Goal: Information Seeking & Learning: Find specific fact

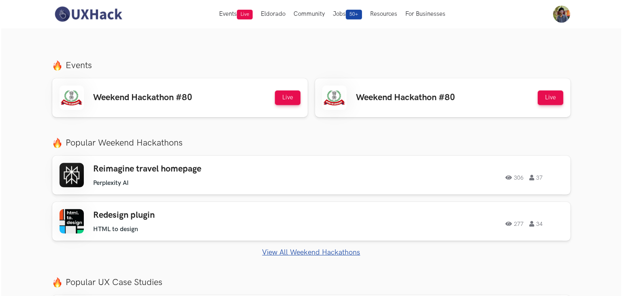
scroll to position [256, 0]
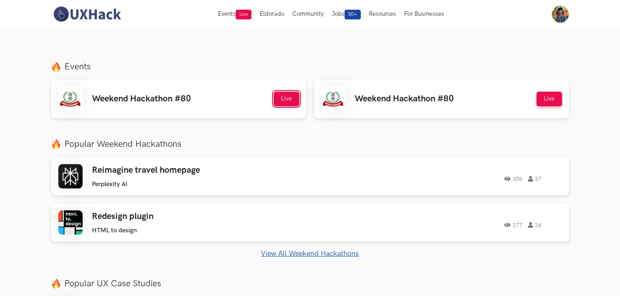
click at [285, 101] on button "Live" at bounding box center [287, 99] width 26 height 15
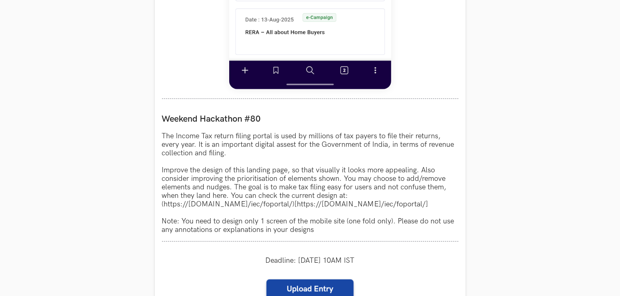
scroll to position [641, 0]
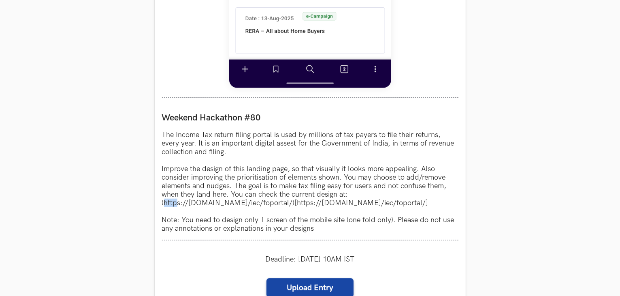
drag, startPoint x: 165, startPoint y: 202, endPoint x: 177, endPoint y: 201, distance: 11.3
click at [177, 201] on p "The Income Tax return filing portal is used by millions of tax payers to file t…" at bounding box center [310, 181] width 296 height 102
drag, startPoint x: 212, startPoint y: 200, endPoint x: 296, endPoint y: 200, distance: 84.2
click at [296, 200] on p "The Income Tax return filing portal is used by millions of tax payers to file t…" at bounding box center [310, 181] width 296 height 102
click at [168, 202] on p "The Income Tax return filing portal is used by millions of tax payers to file t…" at bounding box center [310, 181] width 296 height 102
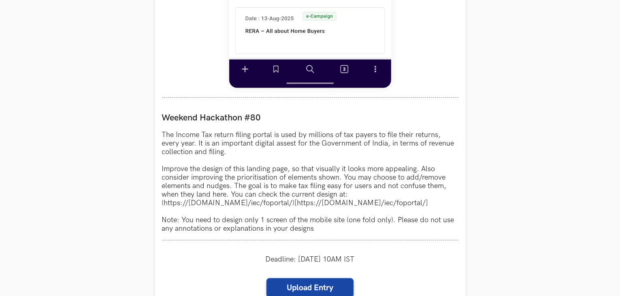
drag, startPoint x: 164, startPoint y: 203, endPoint x: 449, endPoint y: 204, distance: 284.7
click at [449, 204] on p "The Income Tax return filing portal is used by millions of tax payers to file t…" at bounding box center [310, 181] width 296 height 102
copy p "https://www.incometax.gov.in/iec/foportal/)[https://www.incometax.gov.in/iec/fo…"
click at [431, 196] on p "The Income Tax return filing portal is used by millions of tax payers to file t…" at bounding box center [310, 181] width 296 height 102
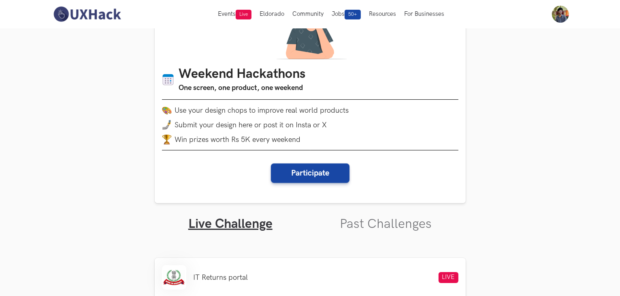
scroll to position [64, 0]
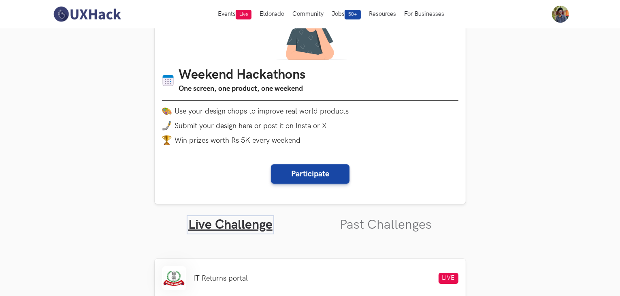
click at [251, 222] on link "Live Challenge" at bounding box center [230, 225] width 84 height 16
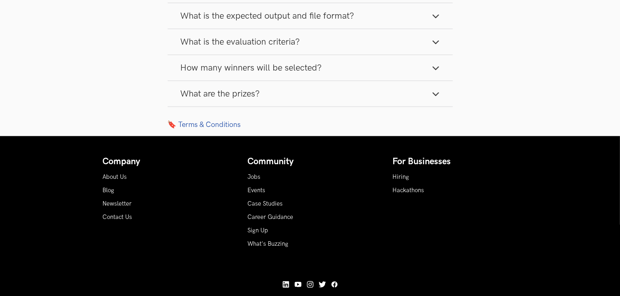
scroll to position [1266, 0]
